Goal: Information Seeking & Learning: Learn about a topic

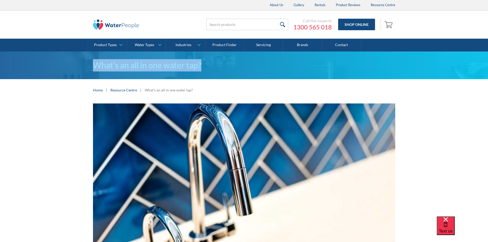
drag, startPoint x: 76, startPoint y: 66, endPoint x: 207, endPoint y: 68, distance: 131.1
click at [207, 68] on div "What's an all in one water tap?" at bounding box center [244, 65] width 488 height 28
copy h1 "What's an all in one water tap?"
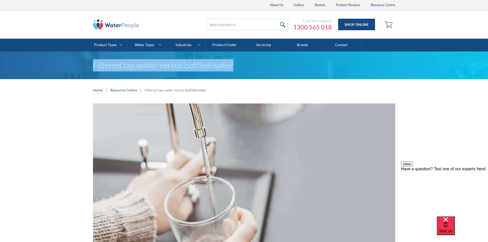
drag, startPoint x: 86, startPoint y: 70, endPoint x: 260, endPoint y: 60, distance: 174.5
click at [260, 60] on div "Filtered tap water versus bottled water" at bounding box center [244, 65] width 488 height 28
copy h1 "Filtered tap water versus bottled water"
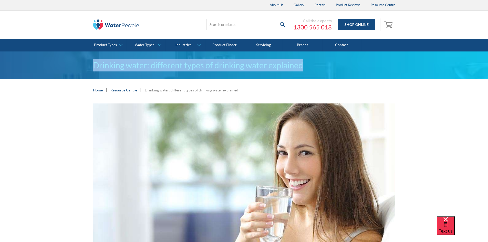
drag, startPoint x: 77, startPoint y: 64, endPoint x: 306, endPoint y: 69, distance: 228.5
click at [306, 69] on div "Drinking water: different types of drinking water explained" at bounding box center [244, 65] width 488 height 28
copy h1 "Drinking water: different types of drinking water explained"
